Goal: Information Seeking & Learning: Learn about a topic

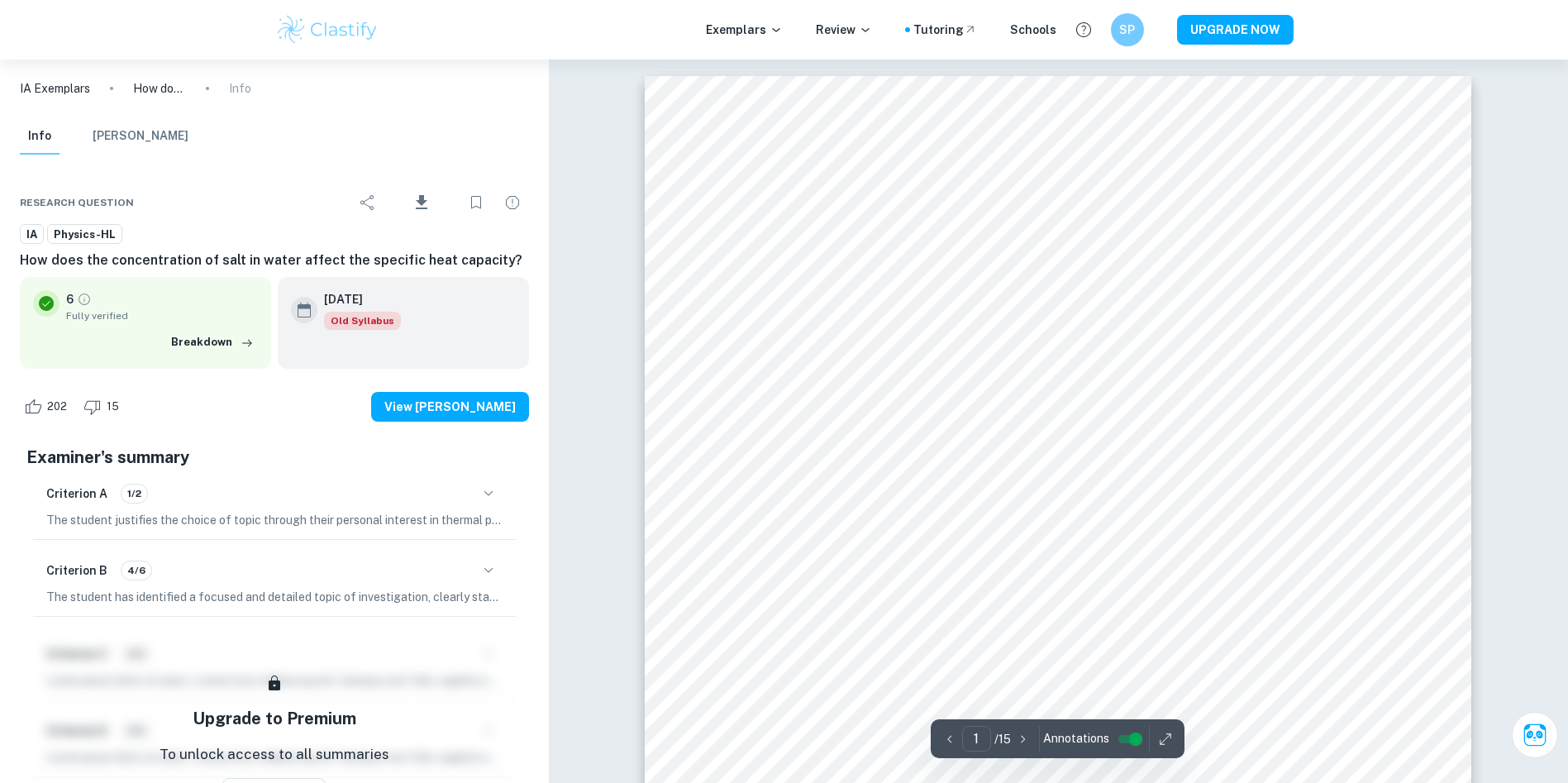
scroll to position [10907, 0]
type input "11"
click at [1159, 732] on icon "button" at bounding box center [1164, 739] width 16 height 16
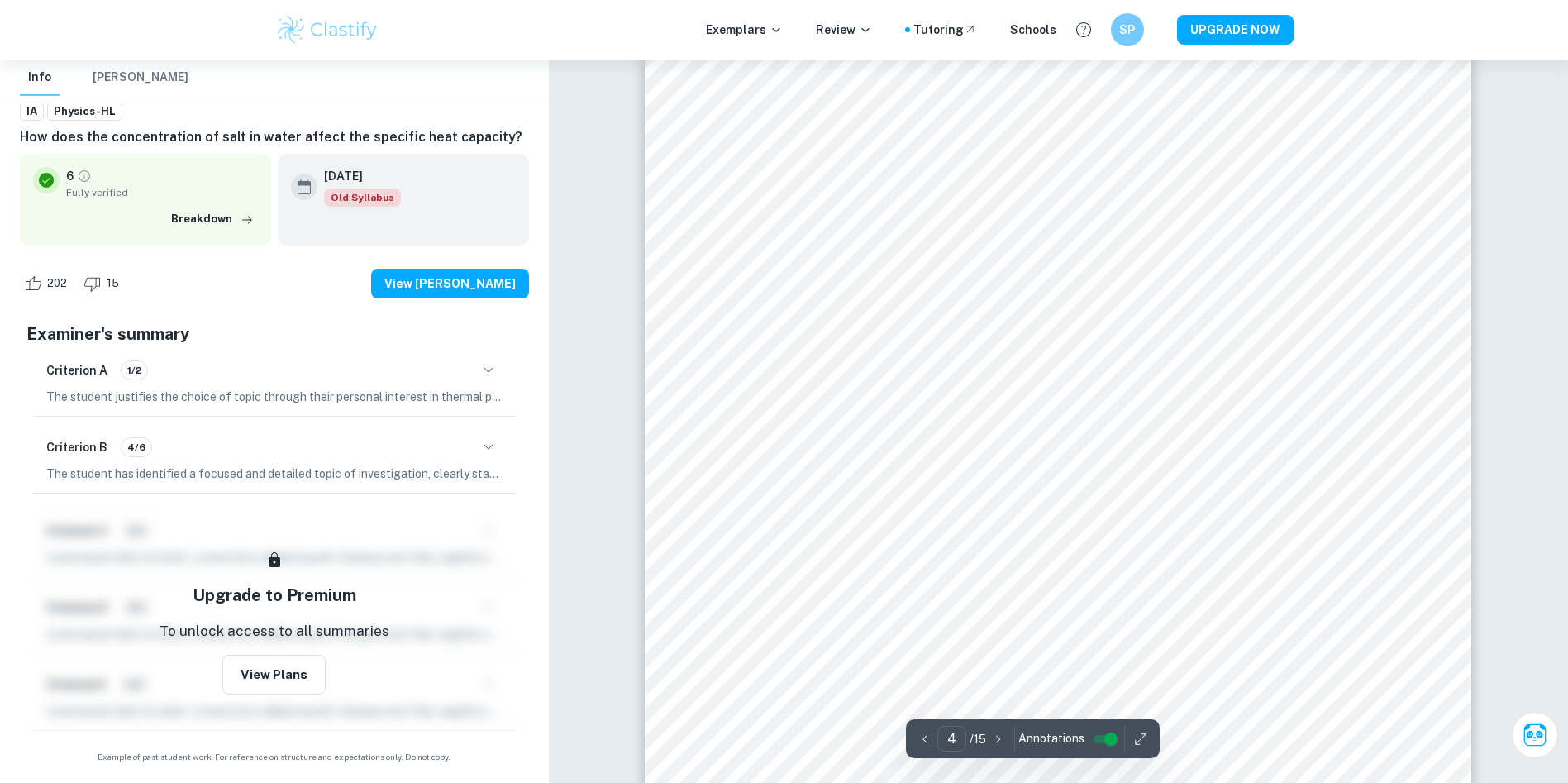
scroll to position [3474, 0]
type input "4"
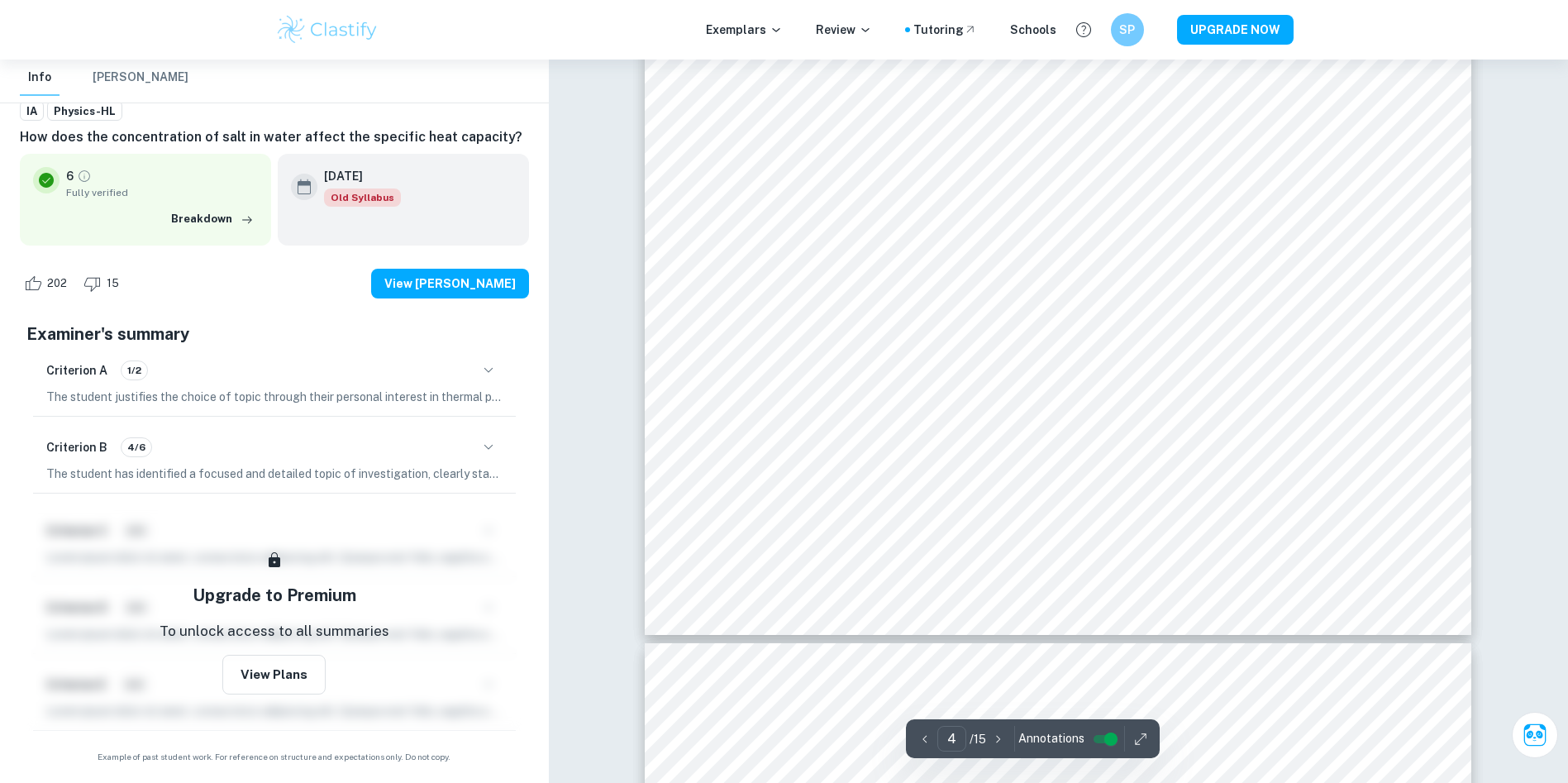
scroll to position [3830, 0]
